Goal: Information Seeking & Learning: Find specific page/section

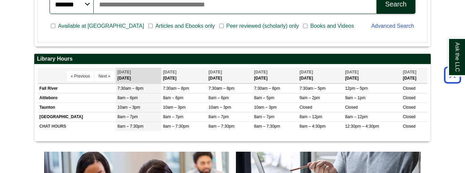
scroll to position [285, 0]
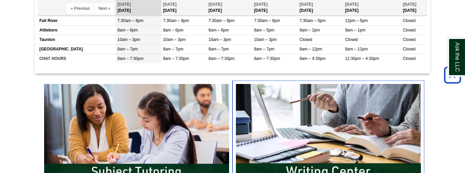
click at [266, 94] on img "slideshow" at bounding box center [328, 132] width 192 height 103
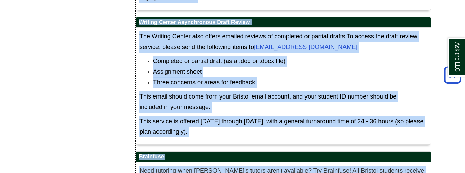
scroll to position [4366, 0]
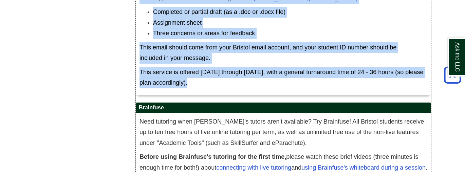
drag, startPoint x: 139, startPoint y: 6, endPoint x: 335, endPoint y: 38, distance: 197.8
copy div "Loremip Dolors Am-Consec adi Elitsed Doeiusmo Temp 1604 Incidid Utlabo Etdolore…"
